Goal: Information Seeking & Learning: Learn about a topic

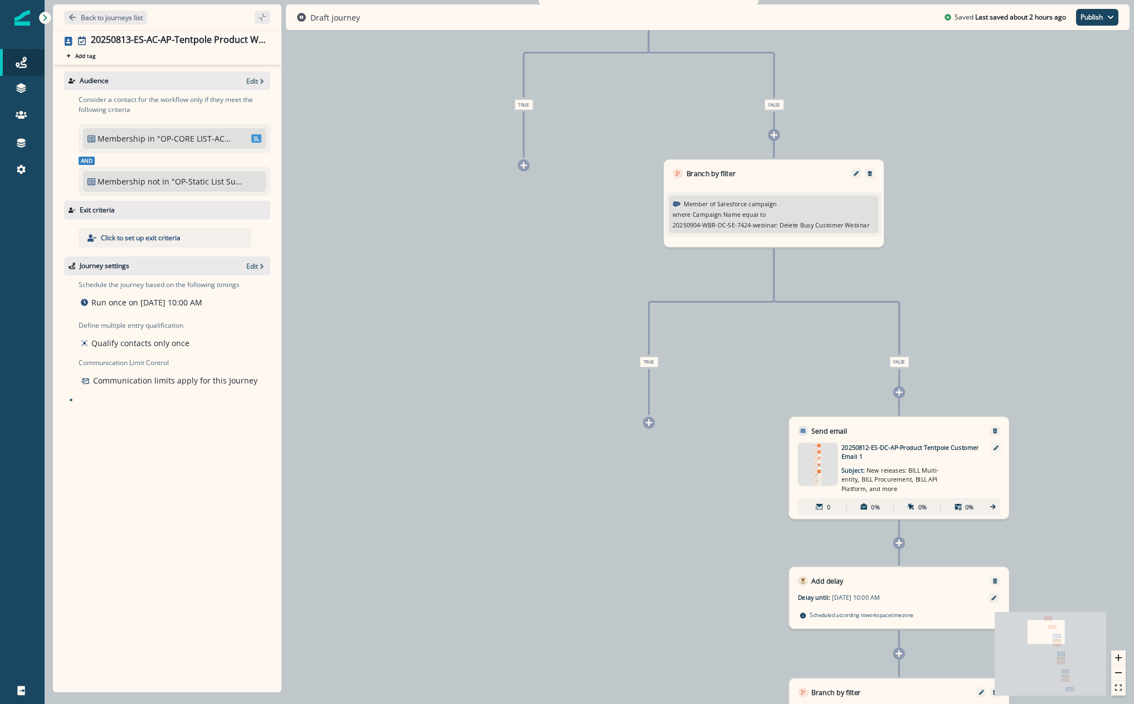
click at [200, 139] on p ""OP-CORE LIST-AC: AP Console Admins"" at bounding box center [194, 139] width 75 height 12
click at [252, 138] on span "SL" at bounding box center [256, 138] width 10 height 8
click at [250, 80] on p "Edit" at bounding box center [252, 80] width 12 height 9
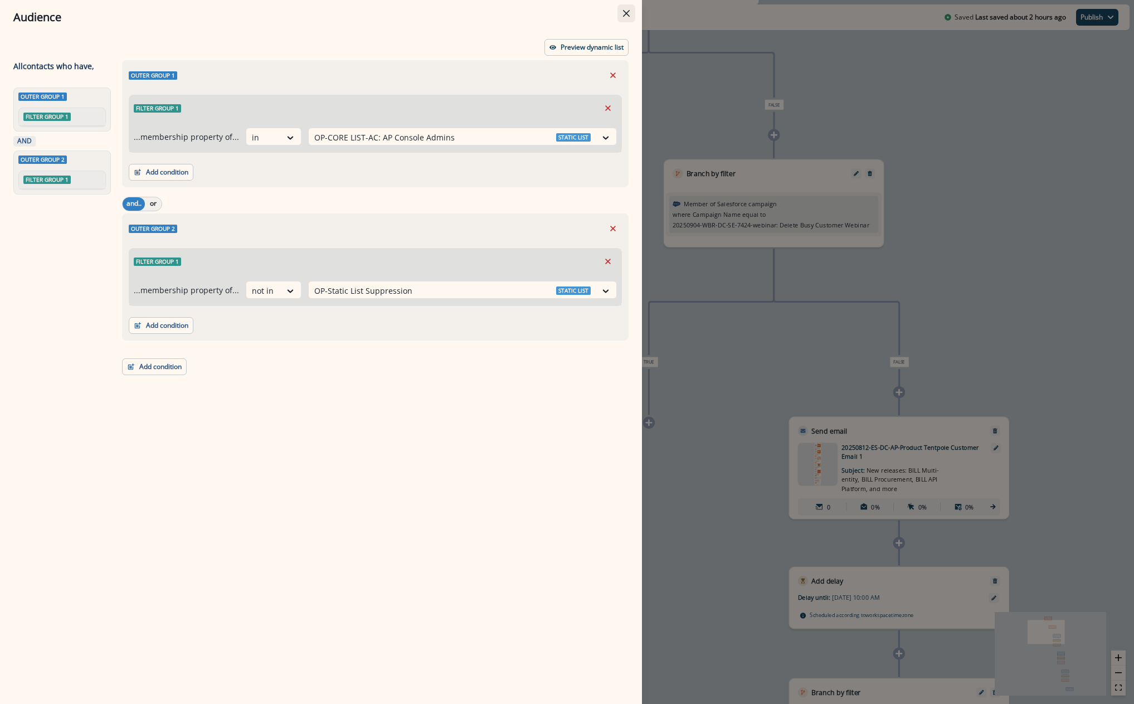
click at [620, 5] on button "Close" at bounding box center [626, 13] width 18 height 18
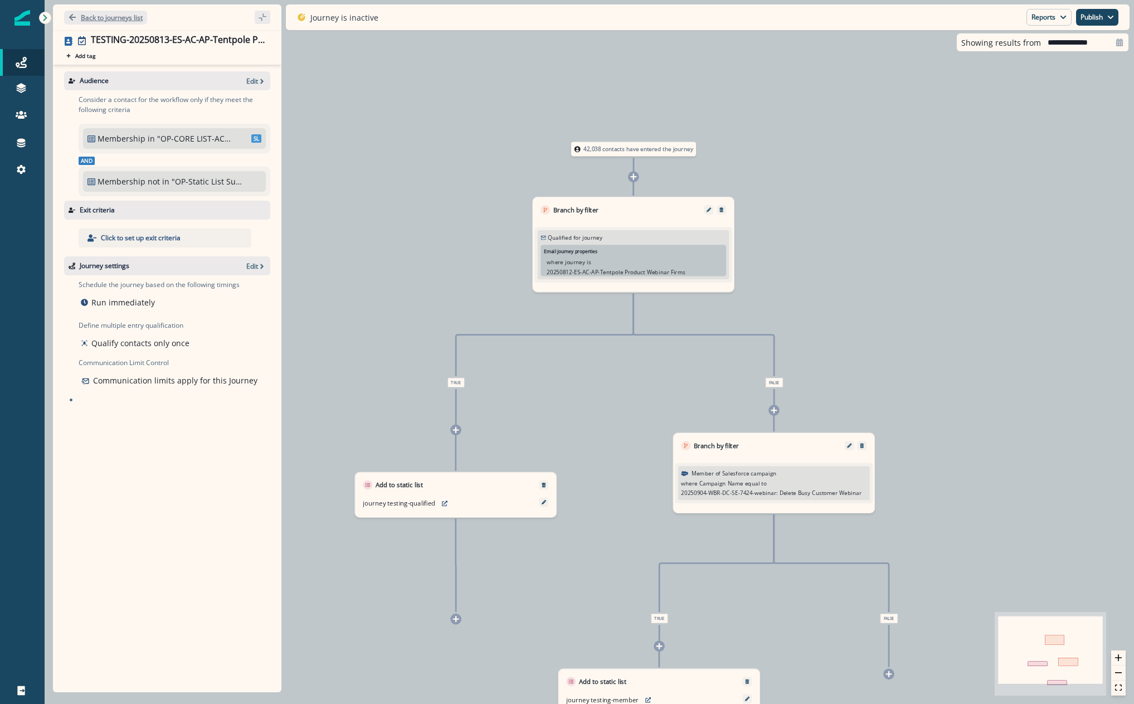
click at [125, 19] on p "Back to journeys list" at bounding box center [112, 17] width 62 height 9
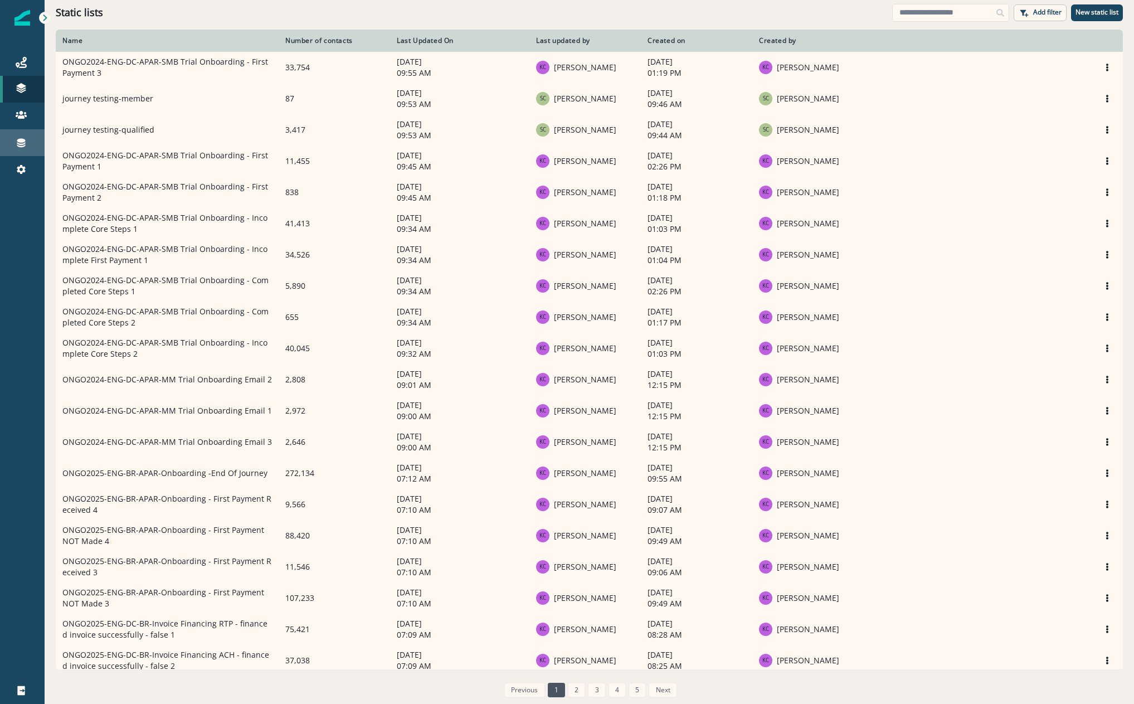
click at [16, 150] on link "Connections" at bounding box center [22, 142] width 45 height 27
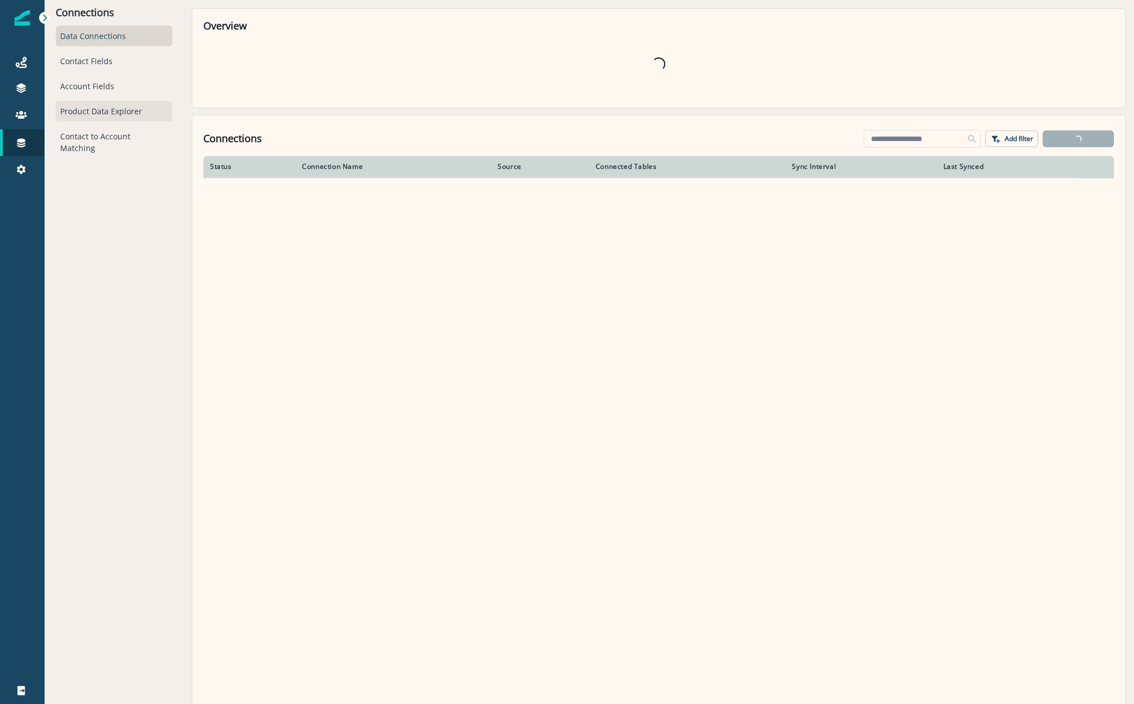
click at [125, 118] on div "Product Data Explorer" at bounding box center [114, 111] width 116 height 21
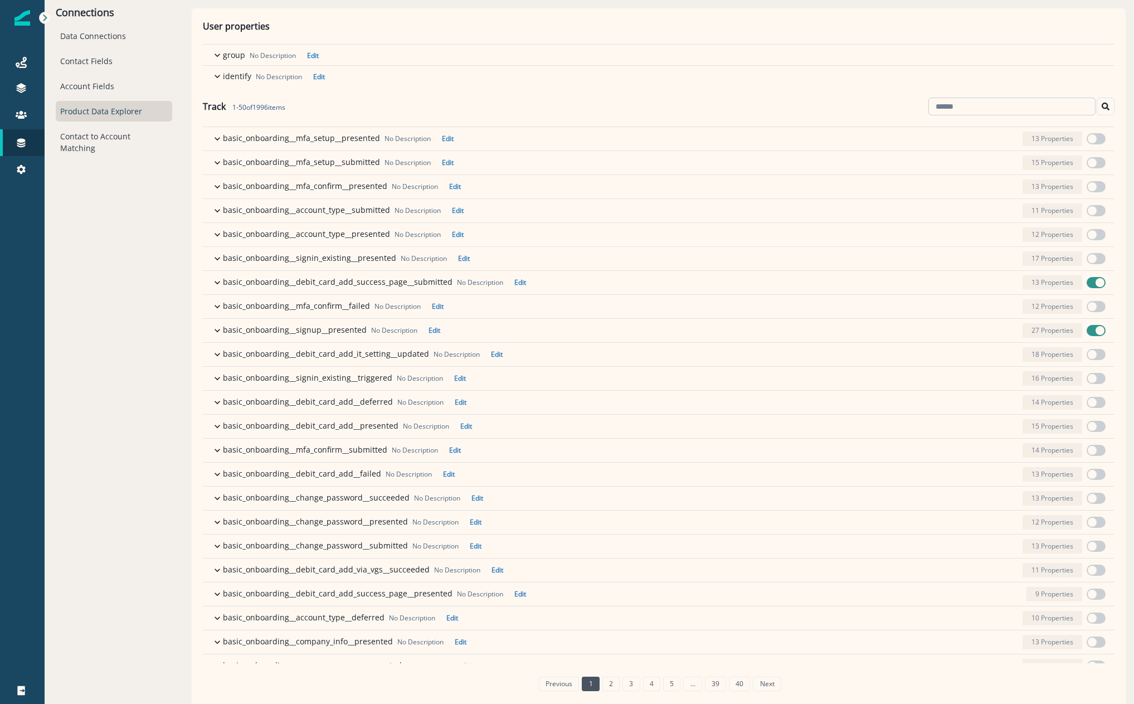
click at [954, 113] on input at bounding box center [1011, 106] width 167 height 18
type input "***"
click at [1096, 108] on button "Search" at bounding box center [1105, 106] width 18 height 18
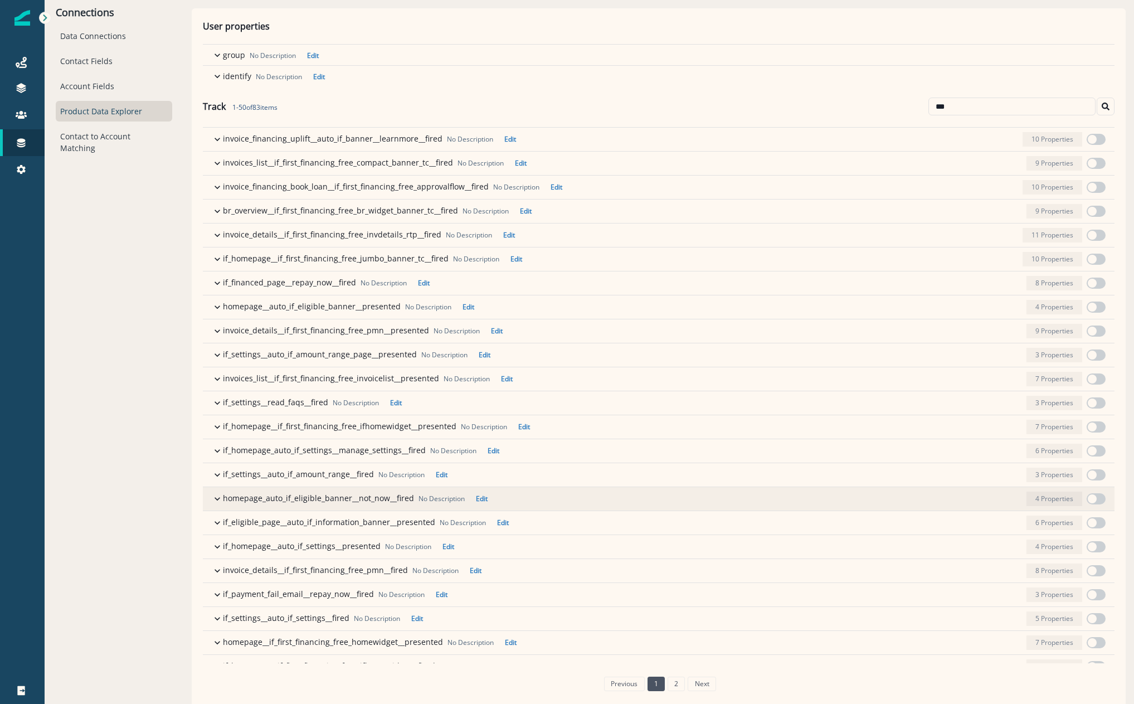
scroll to position [223, 0]
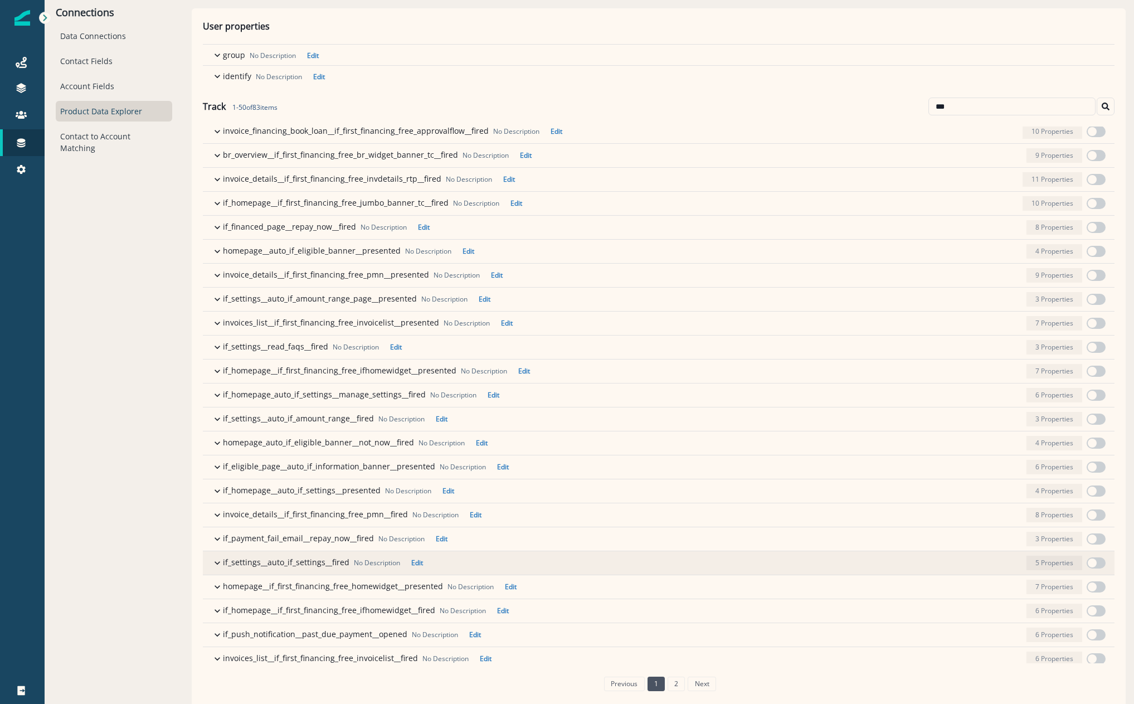
click at [211, 564] on button "if_settings__auto_if_settings__fired No Description Edit 5 Properties" at bounding box center [658, 562] width 911 height 23
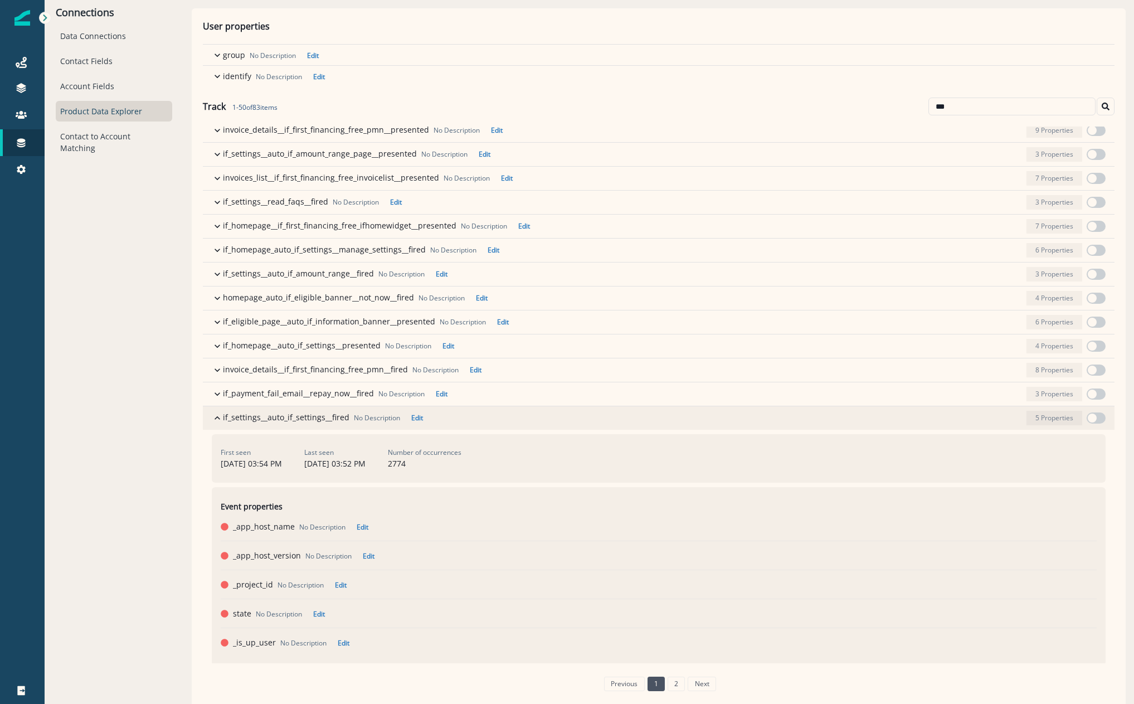
scroll to position [390, 0]
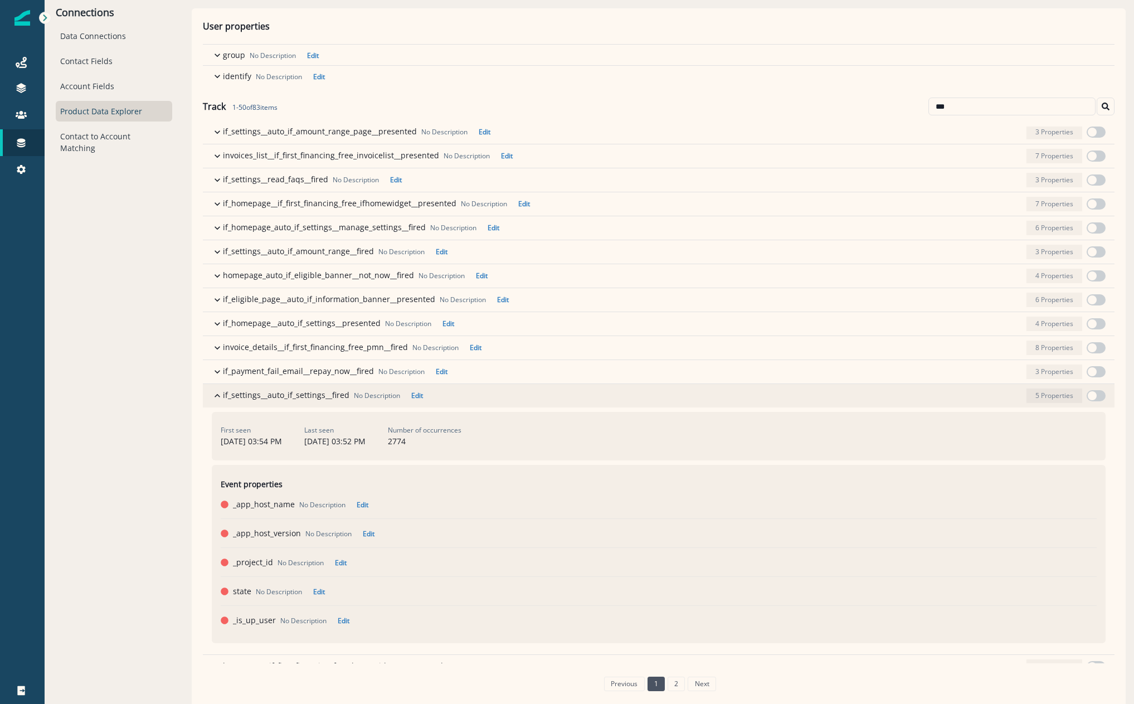
click at [220, 398] on icon "button" at bounding box center [217, 395] width 11 height 11
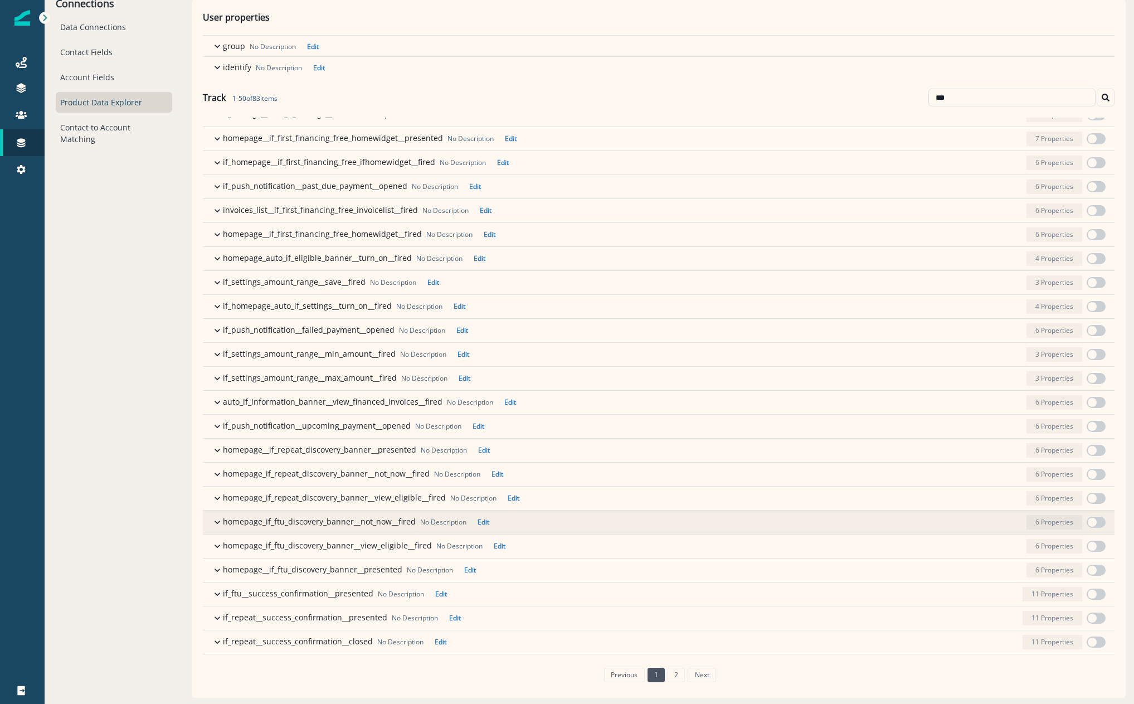
scroll to position [11, 0]
click at [667, 662] on div "previous 1 2 next" at bounding box center [659, 672] width 124 height 23
click at [669, 671] on link "2" at bounding box center [675, 672] width 17 height 14
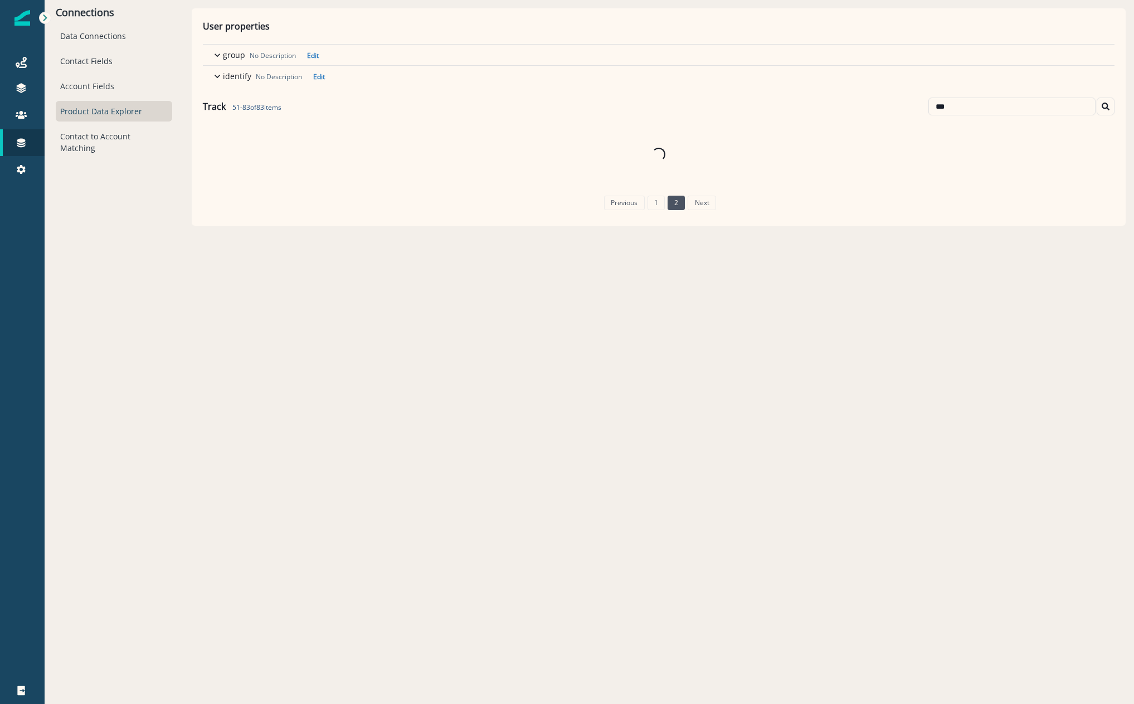
scroll to position [0, 0]
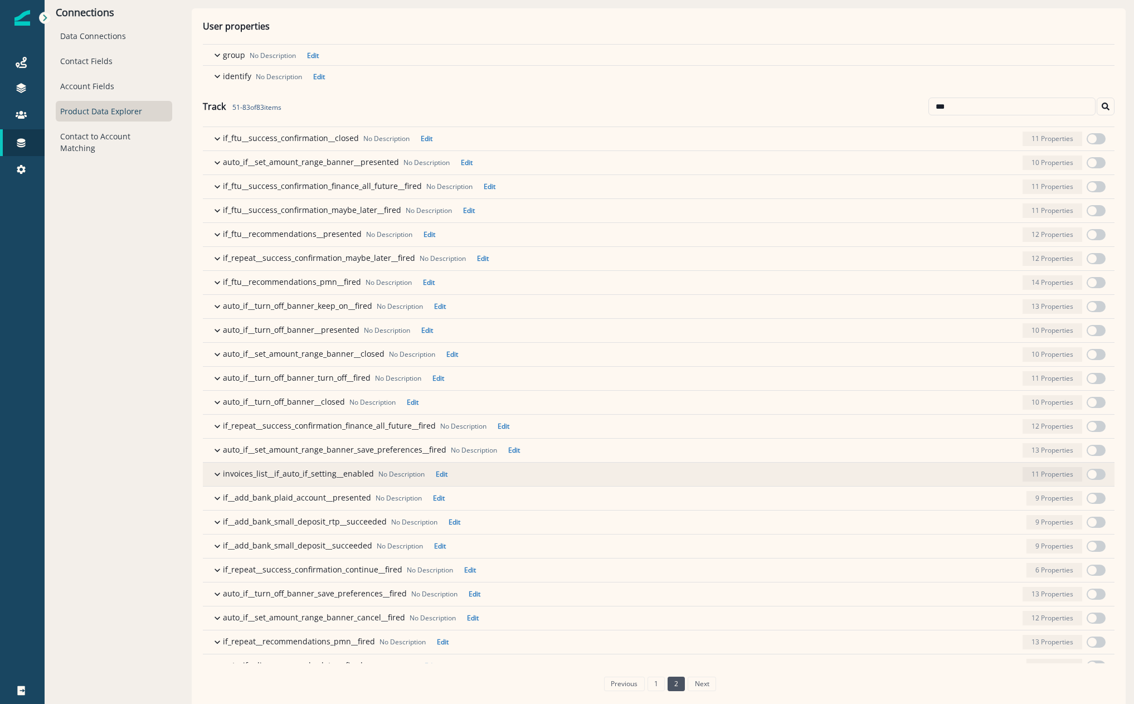
click at [216, 472] on icon "button" at bounding box center [217, 473] width 11 height 11
